Goal: Navigation & Orientation: Find specific page/section

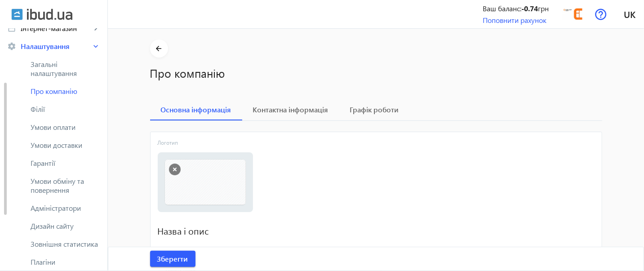
scroll to position [199, 0]
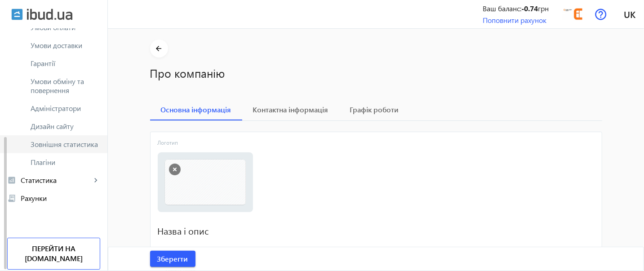
click at [81, 140] on span "Зовнішня статистика" at bounding box center [66, 144] width 70 height 9
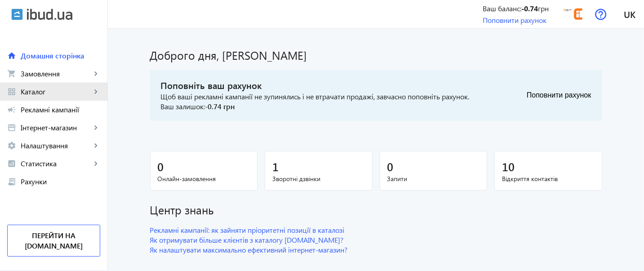
click at [21, 88] on span "Каталог" at bounding box center [56, 91] width 71 height 9
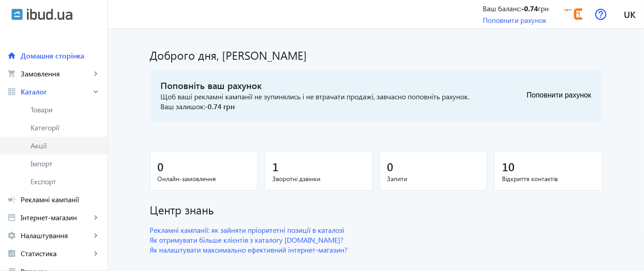
click at [50, 143] on span "Акції" at bounding box center [66, 145] width 70 height 9
